Goal: Information Seeking & Learning: Learn about a topic

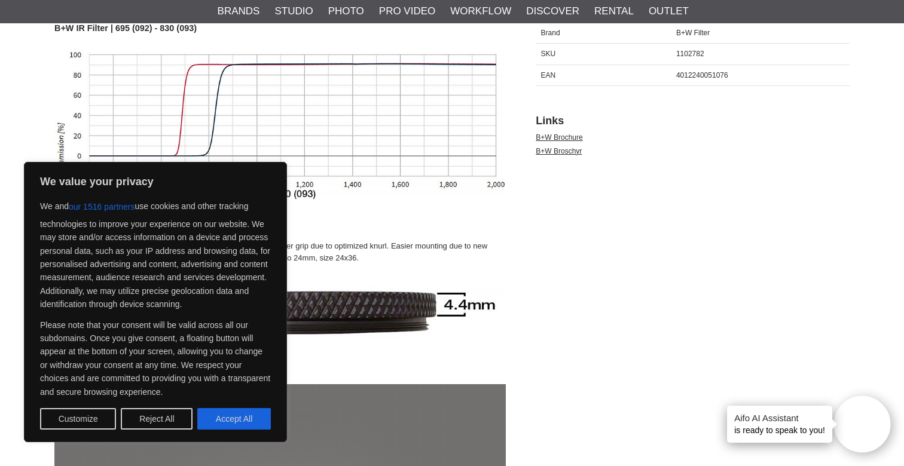
scroll to position [693, 0]
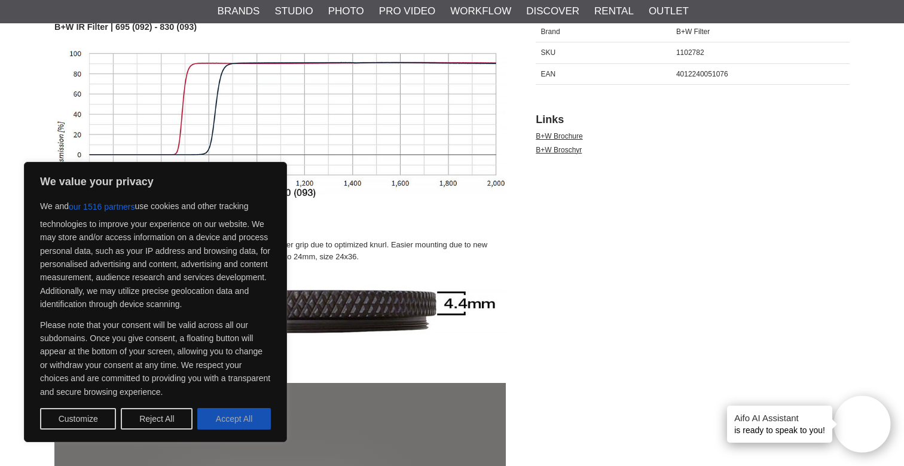
click at [221, 422] on button "Accept All" at bounding box center [234, 419] width 74 height 22
checkbox input "true"
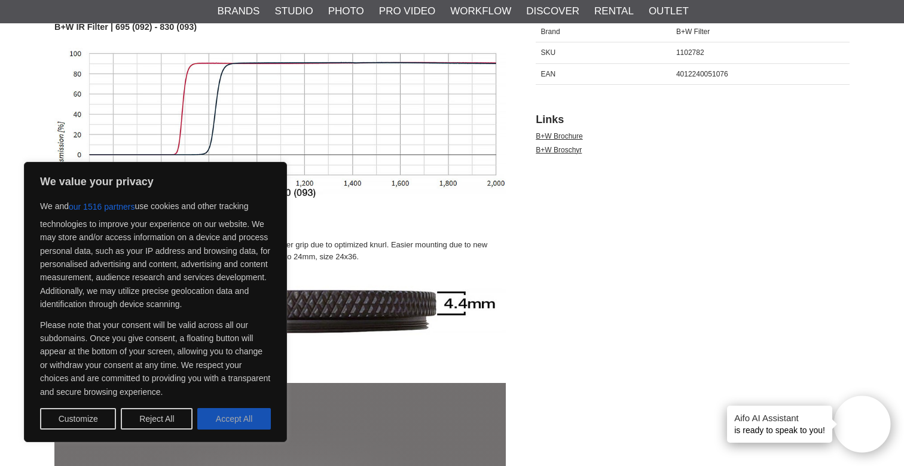
checkbox input "true"
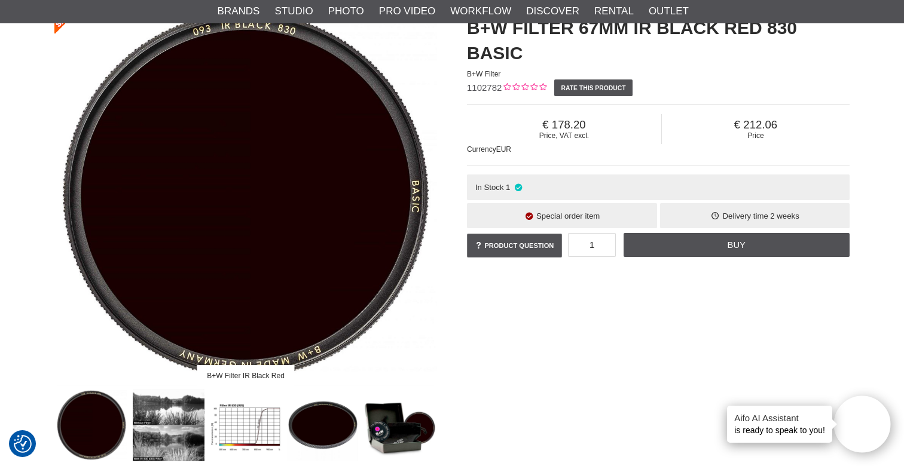
scroll to position [0, 0]
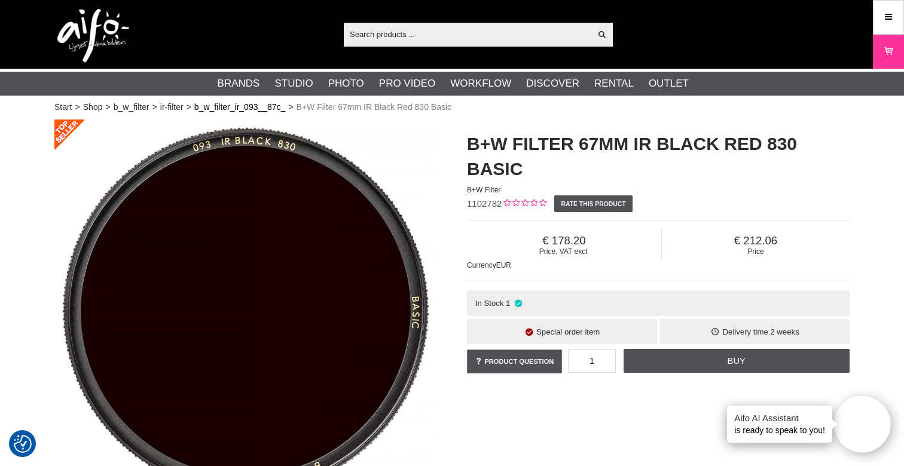
click at [237, 109] on link "b_w_filter_ir_093__87c_" at bounding box center [239, 107] width 91 height 13
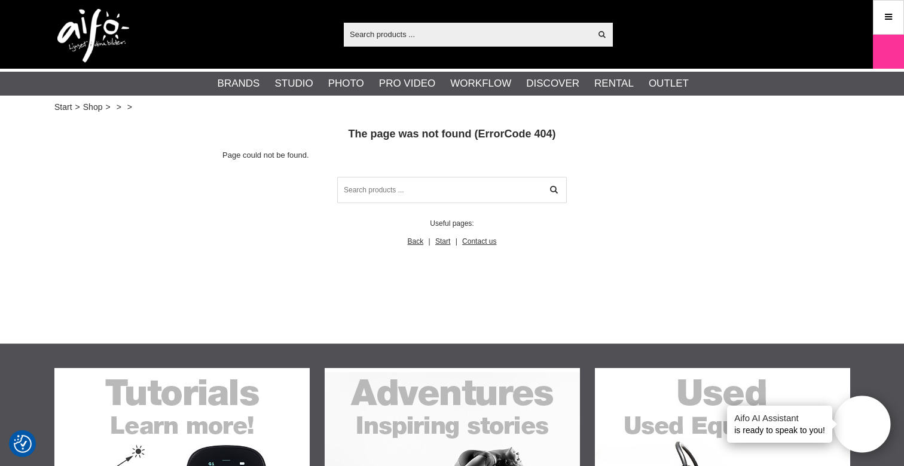
click at [460, 47] on div "Show all Products Categories out of products Your search for yielded no hits. P…" at bounding box center [451, 34] width 813 height 69
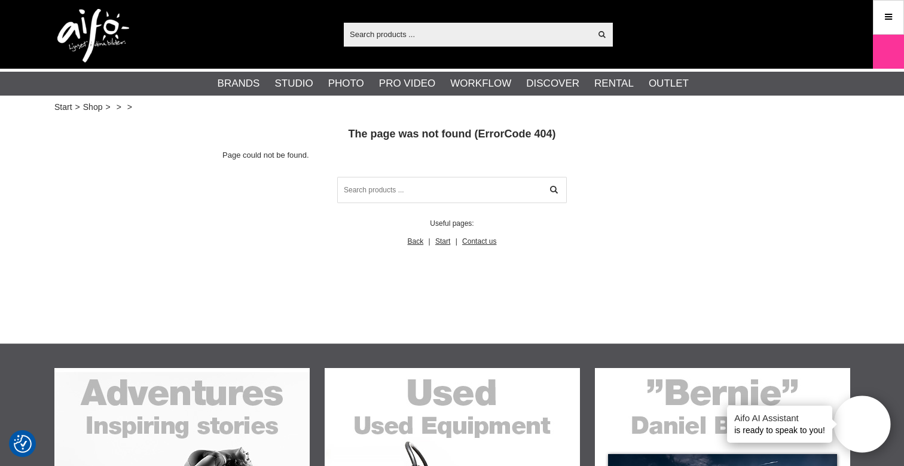
click at [463, 36] on input "text" at bounding box center [467, 34] width 247 height 18
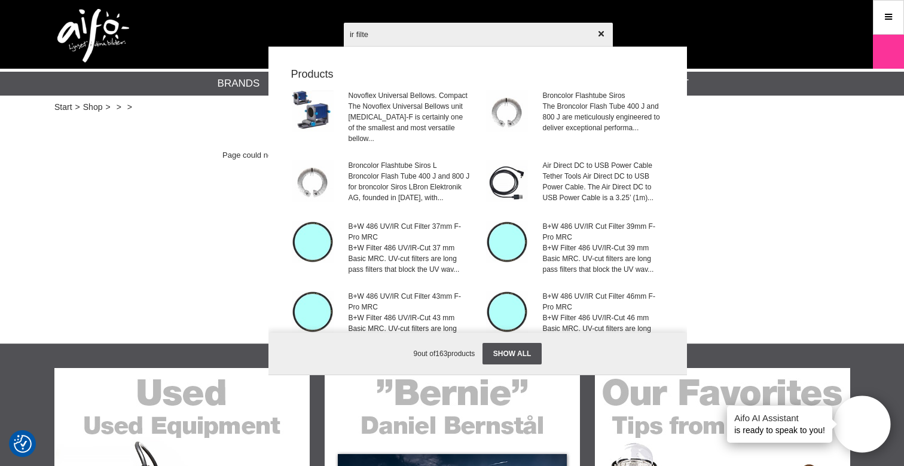
type input "ir filter"
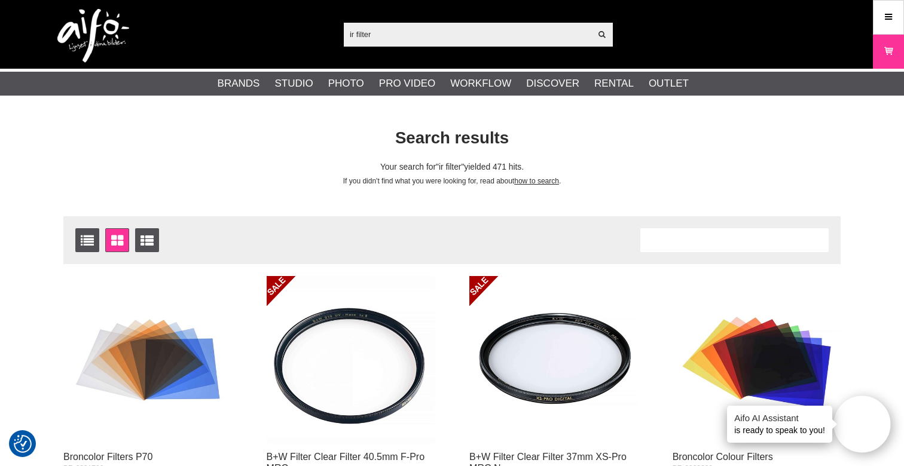
click at [415, 35] on input "ir filter" at bounding box center [467, 34] width 247 height 18
type input "i"
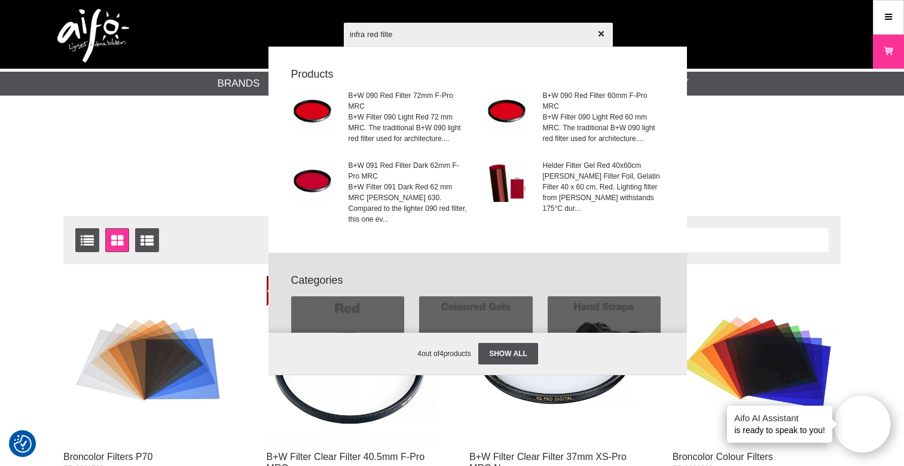
type input "infra red filter"
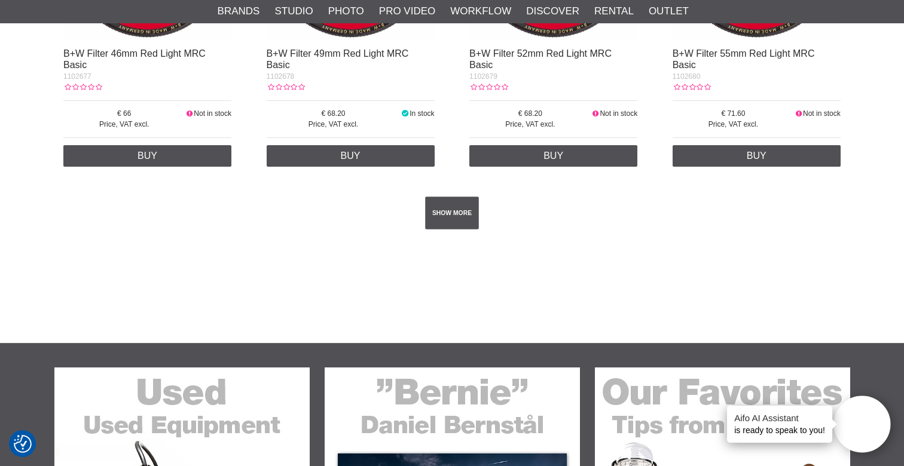
scroll to position [2140, 0]
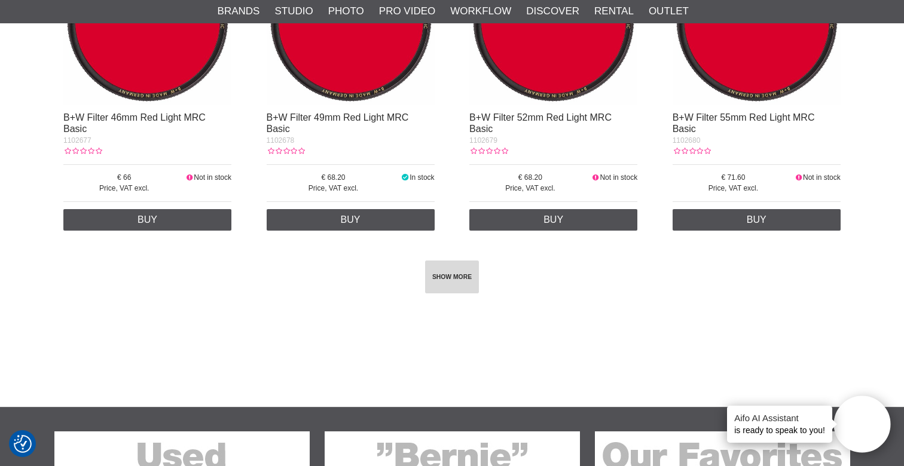
click at [457, 288] on link "SHOW MORE" at bounding box center [452, 277] width 54 height 33
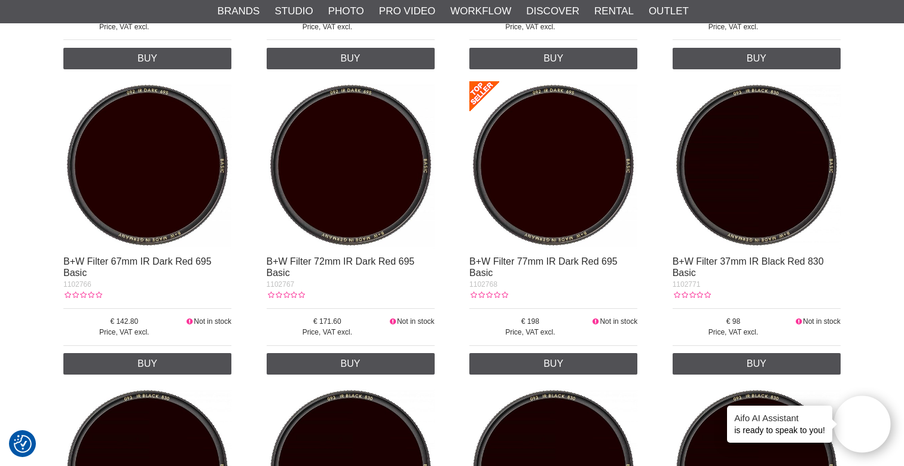
scroll to position [4139, 0]
